Goal: Task Accomplishment & Management: Manage account settings

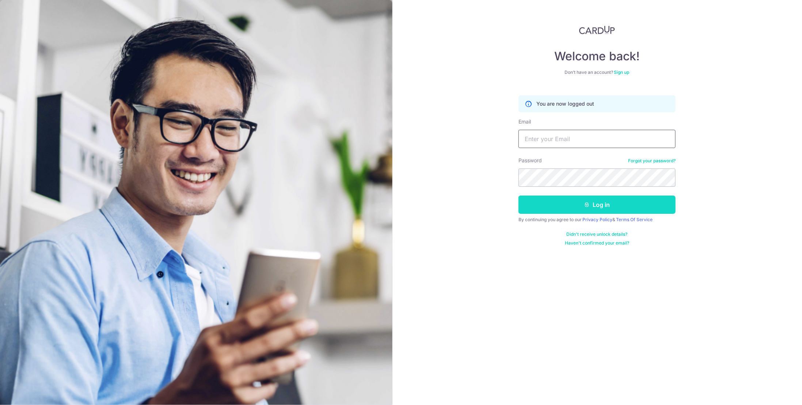
type input "[PERSON_NAME][EMAIL_ADDRESS][PERSON_NAME][DOMAIN_NAME]"
click at [593, 209] on button "Log in" at bounding box center [596, 204] width 157 height 18
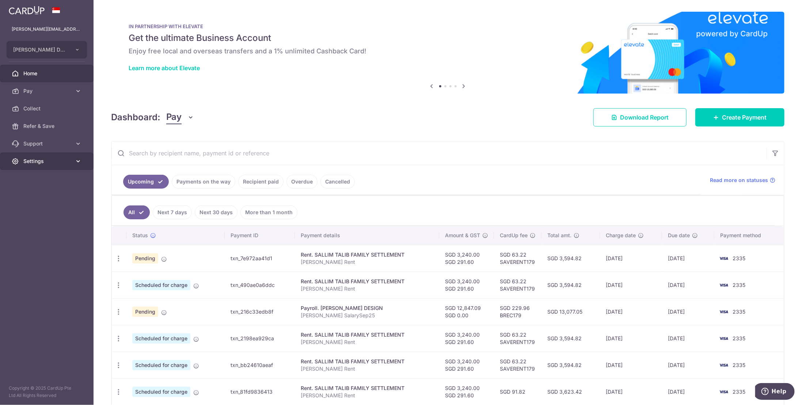
click at [69, 161] on span "Settings" at bounding box center [47, 160] width 48 height 7
click at [41, 198] on span "Logout" at bounding box center [47, 195] width 48 height 7
